Goal: Browse casually: Explore the website without a specific task or goal

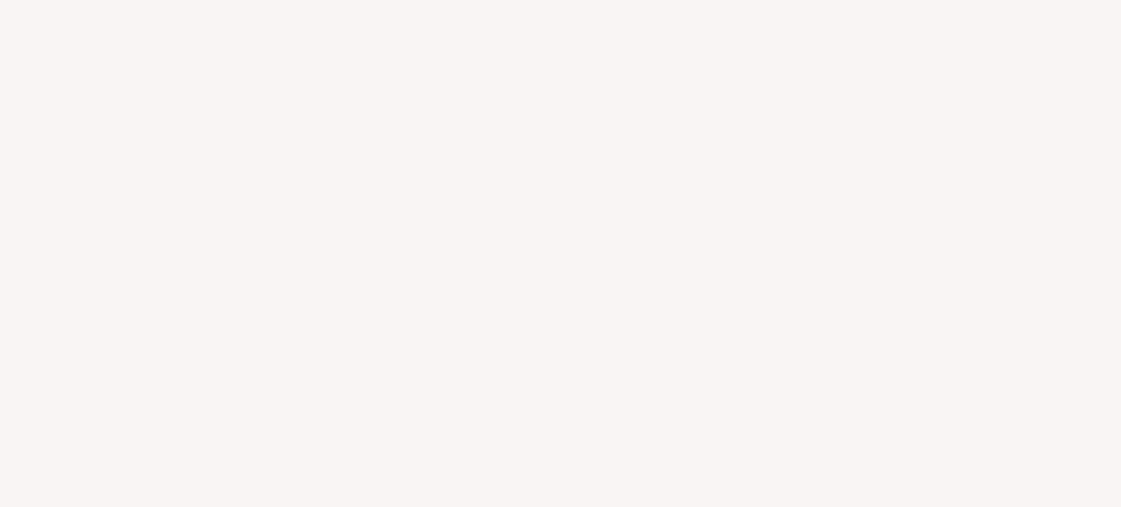
select select "ES"
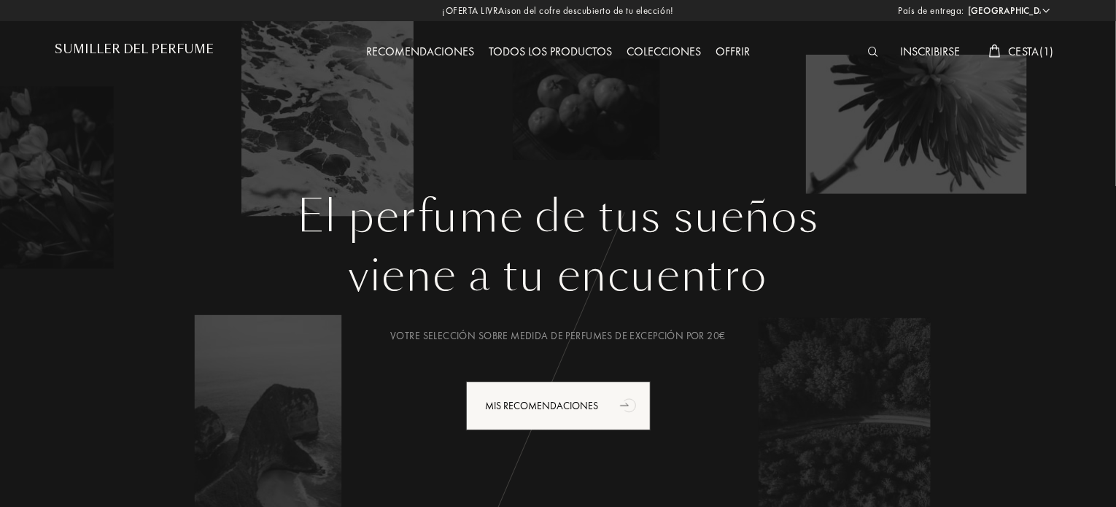
click at [676, 53] on font "Colecciones" at bounding box center [664, 51] width 74 height 15
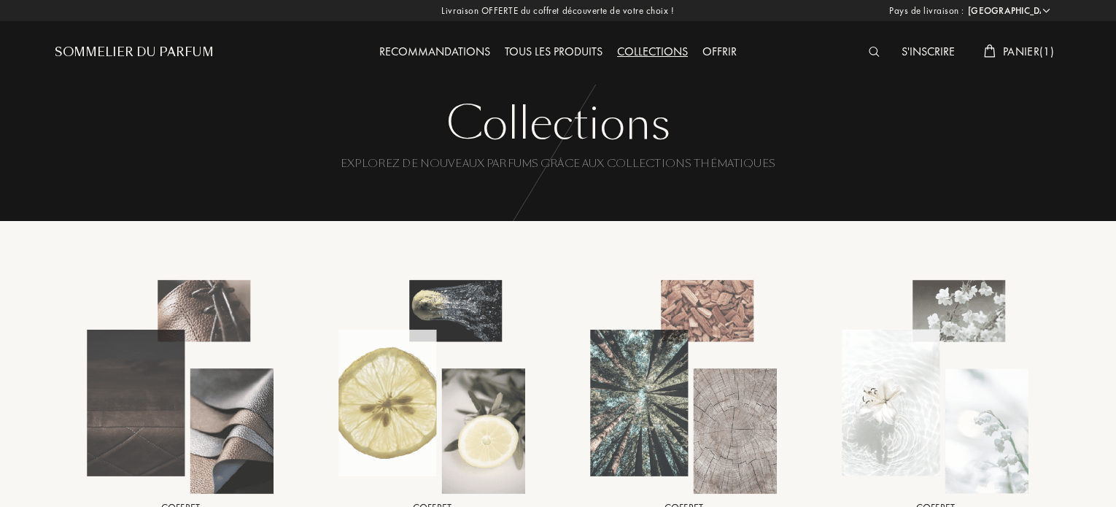
select select "ES"
click at [557, 45] on font "Todos los productos" at bounding box center [545, 51] width 123 height 15
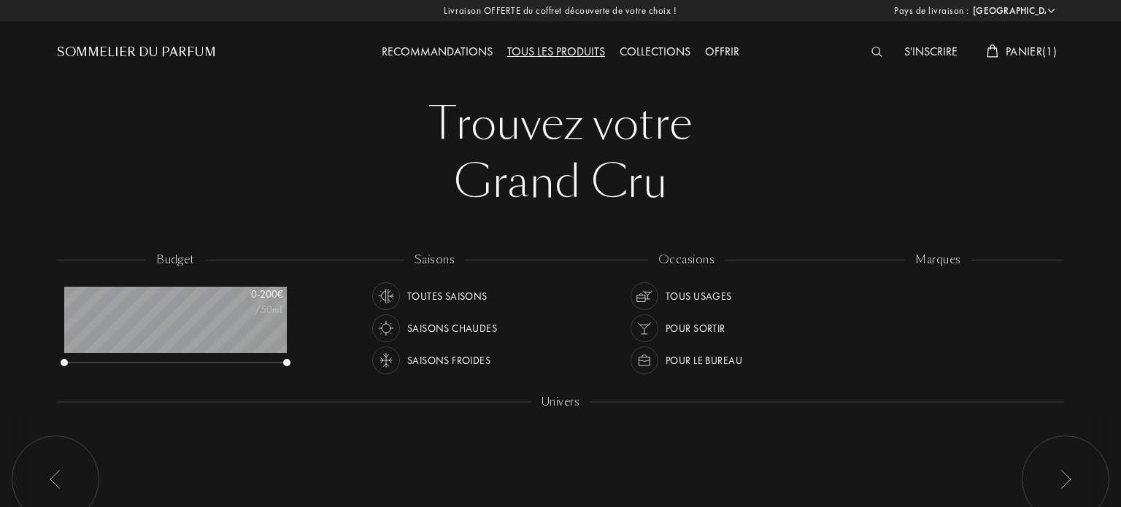
select select "ES"
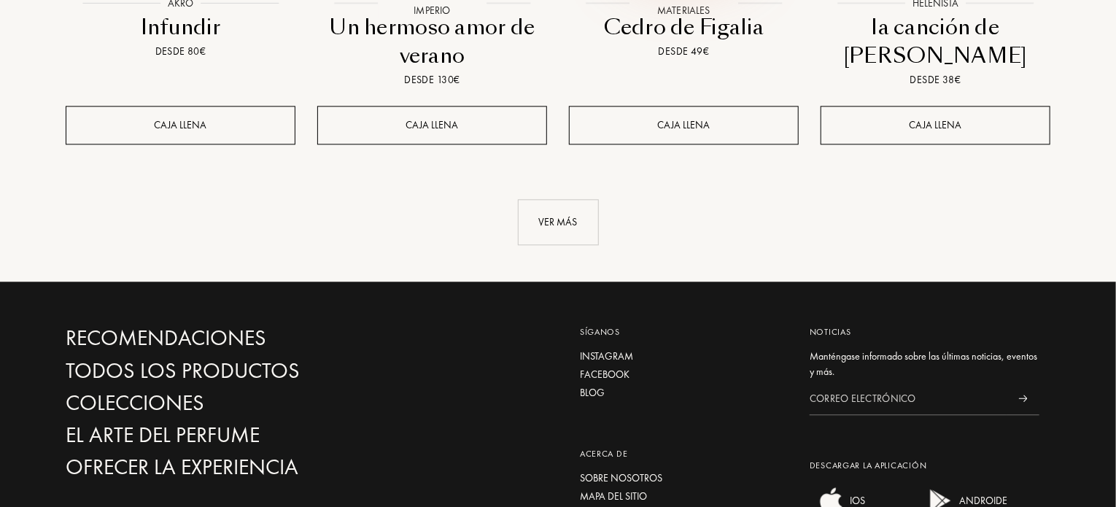
scroll to position [1751, 0]
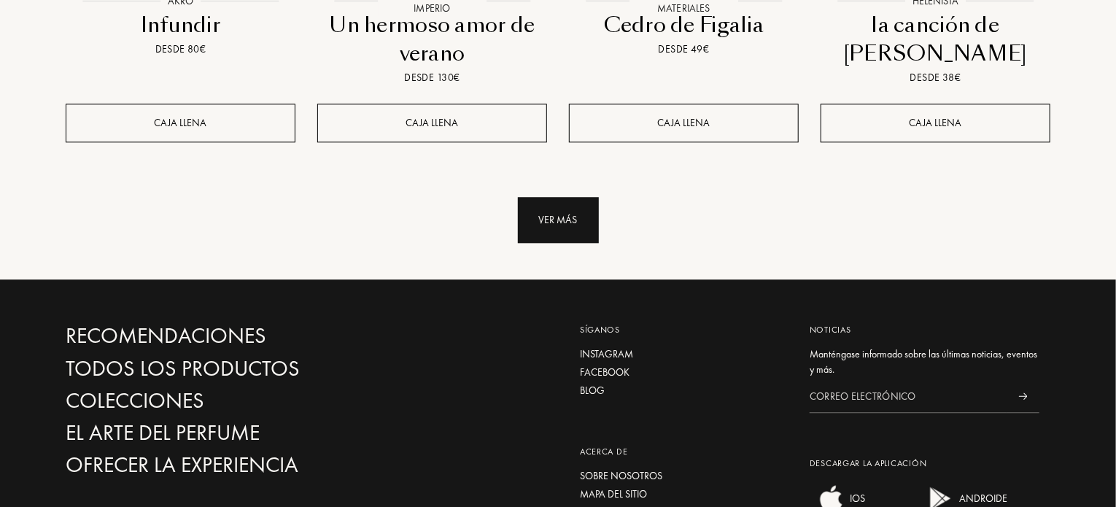
click at [565, 198] on div "Ver más" at bounding box center [558, 220] width 81 height 46
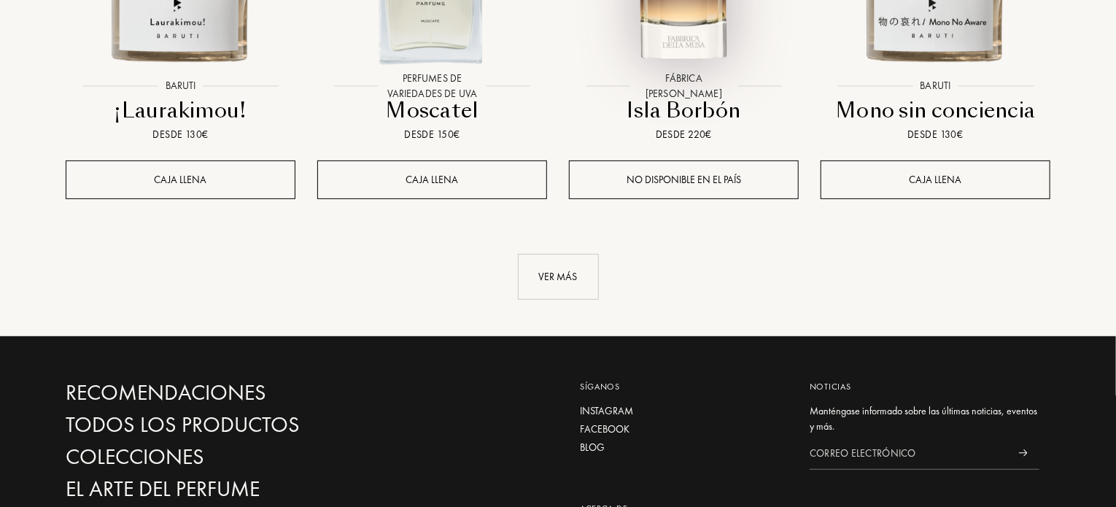
scroll to position [2991, 0]
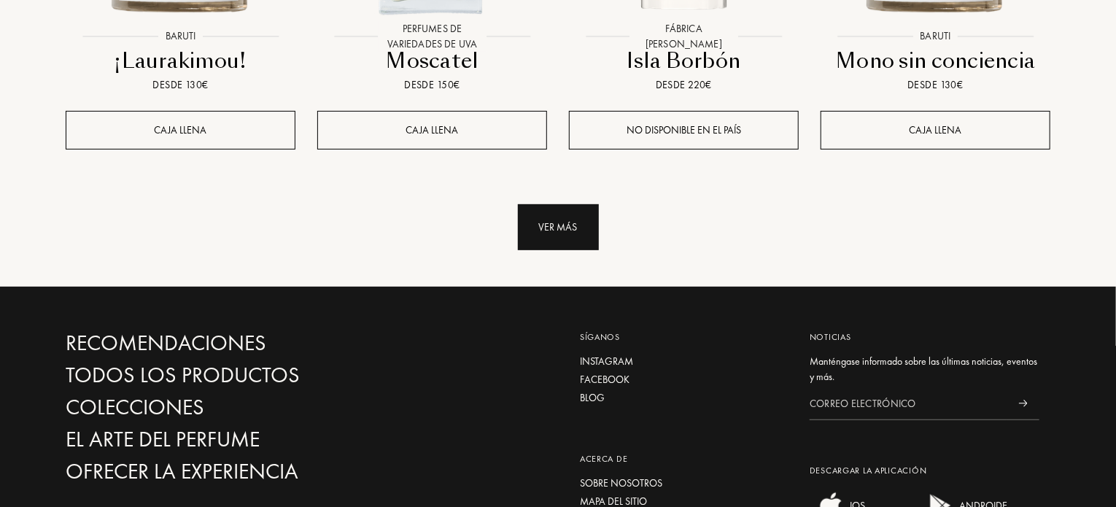
click at [565, 220] on font "Ver más" at bounding box center [558, 226] width 39 height 13
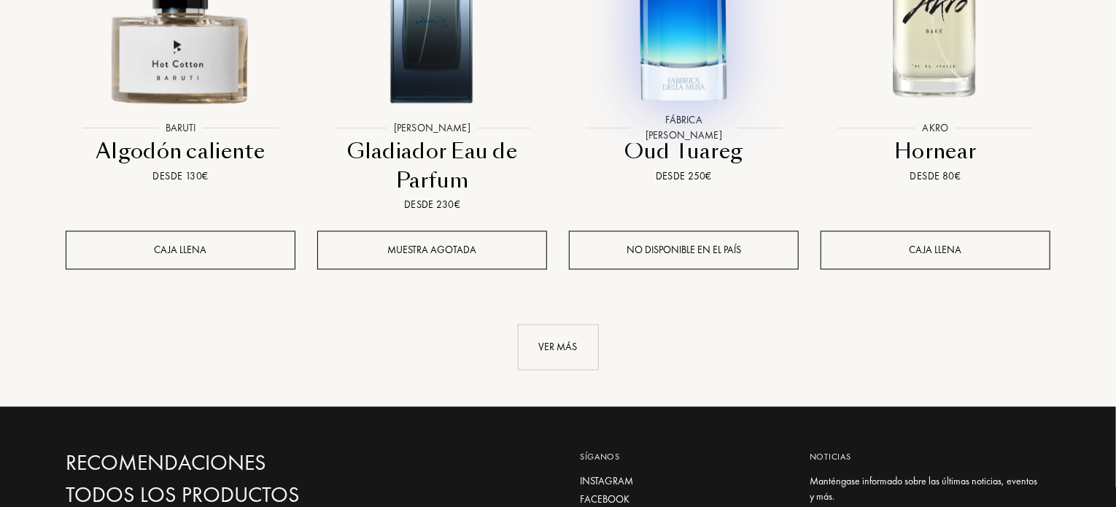
scroll to position [4159, 0]
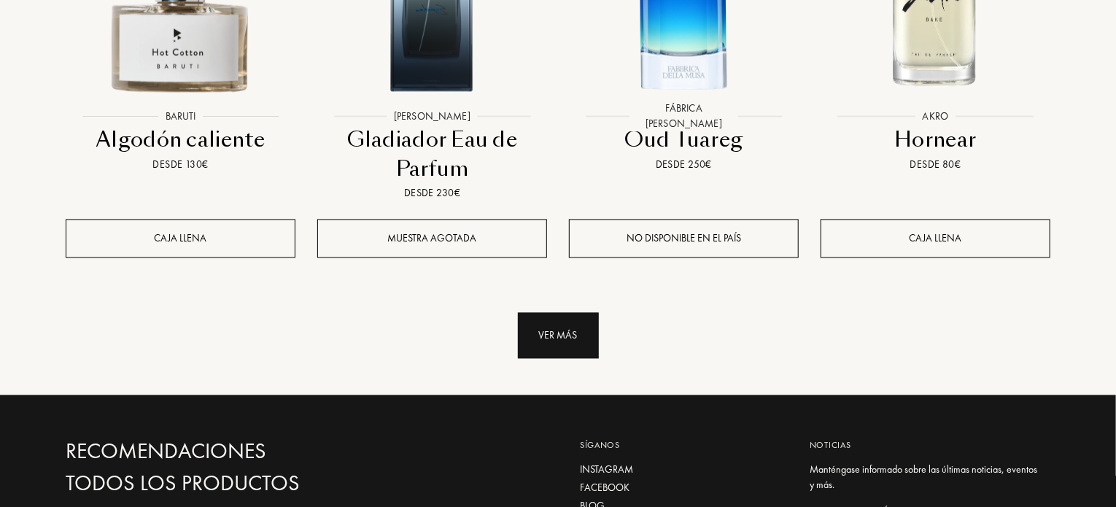
click at [558, 322] on div "Ver más" at bounding box center [558, 336] width 81 height 46
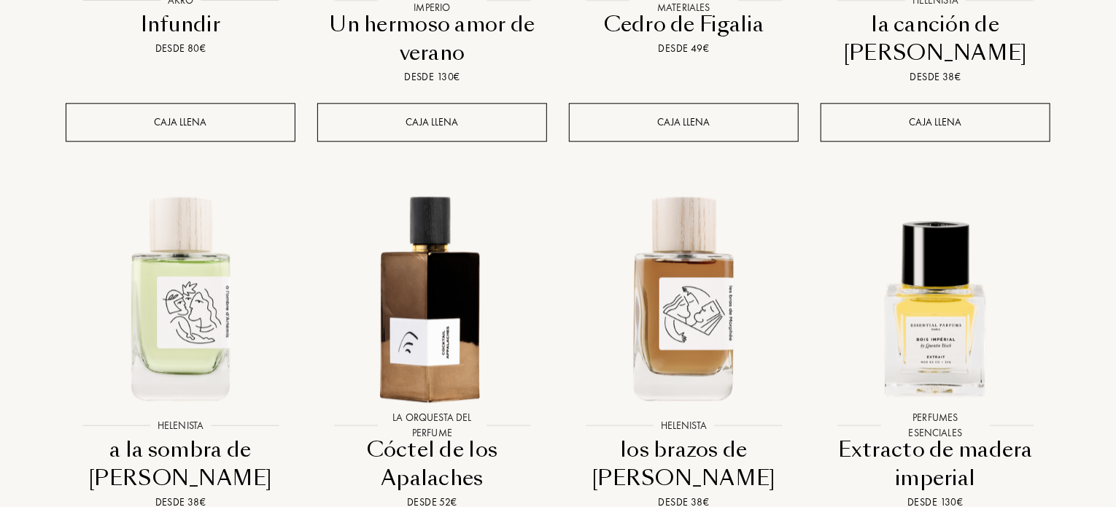
scroll to position [1751, 0]
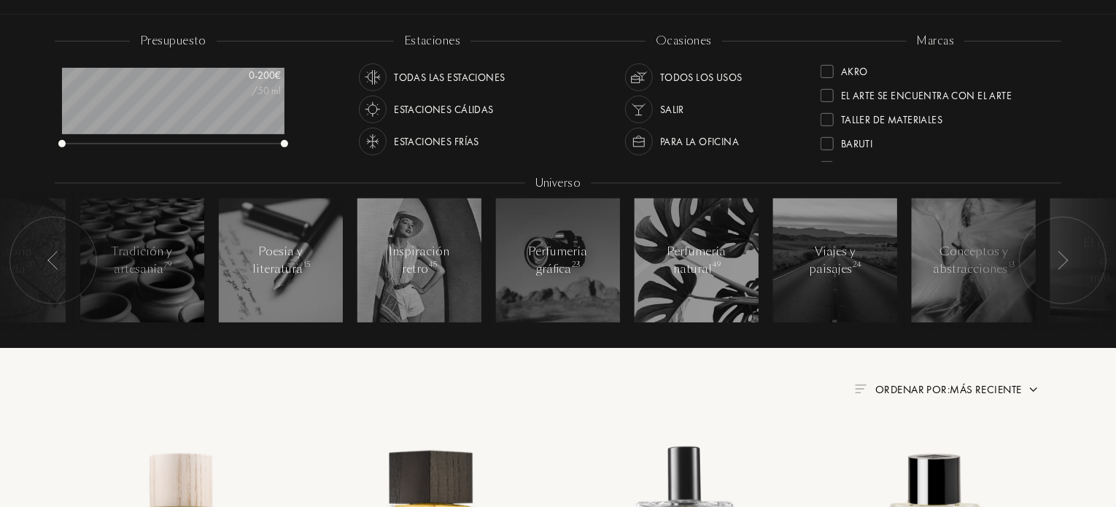
scroll to position [0, 0]
